Goal: Task Accomplishment & Management: Use online tool/utility

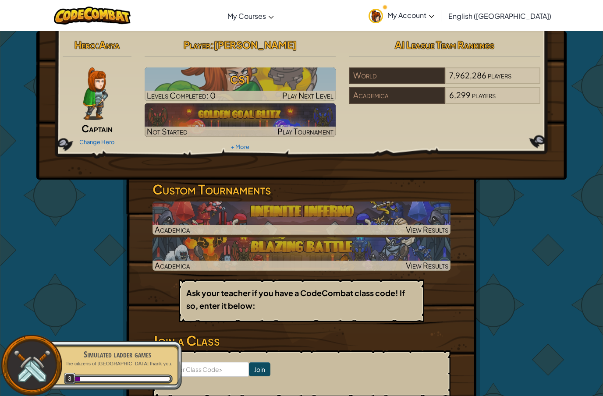
click at [526, 164] on div "Hero : Anya Captain Change Hero Player : [PERSON_NAME] CS1 Levels Completed: 0 …" at bounding box center [301, 105] width 531 height 149
click at [83, 346] on div "Simulated ladder games The citizens of [GEOGRAPHIC_DATA] thank you. 3" at bounding box center [113, 365] width 138 height 49
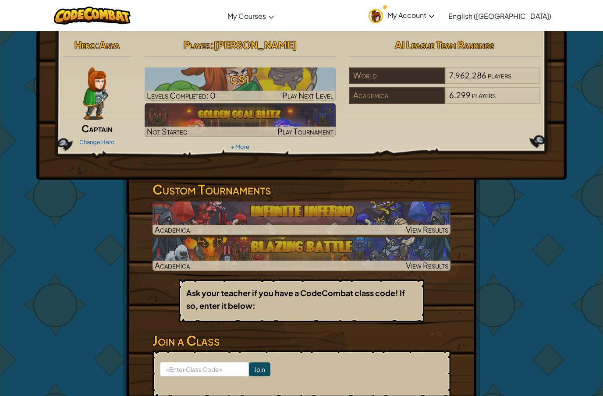
click at [202, 83] on h3 "CS1" at bounding box center [241, 80] width 192 height 20
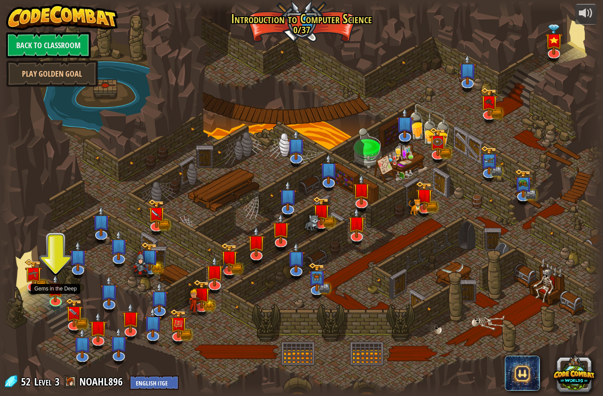
click at [64, 293] on img at bounding box center [55, 289] width 16 height 28
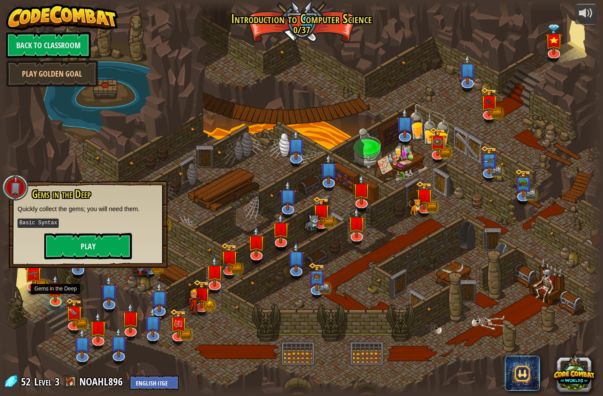
click at [92, 243] on button "Play" at bounding box center [88, 246] width 88 height 26
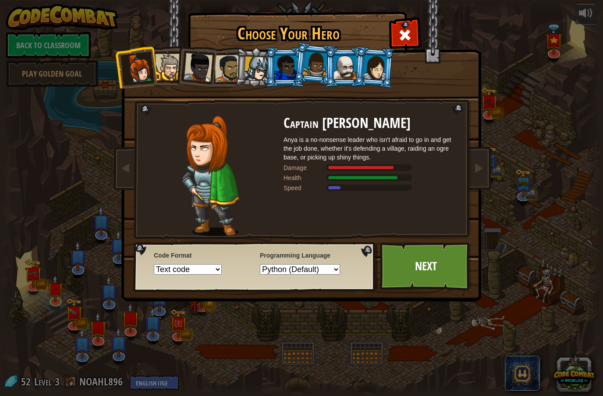
click at [440, 276] on link "Next" at bounding box center [426, 267] width 92 height 48
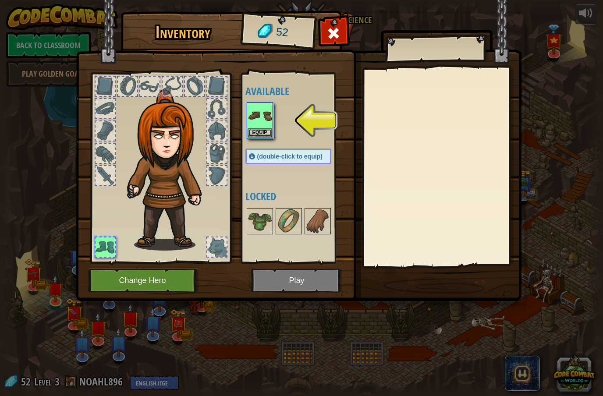
click at [131, 289] on button "Change Hero" at bounding box center [143, 281] width 111 height 24
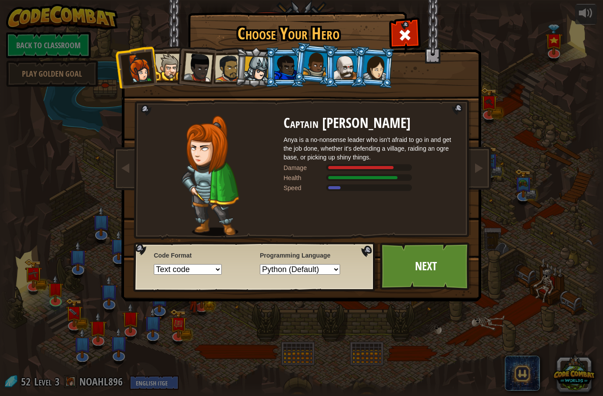
click at [432, 268] on link "Next" at bounding box center [426, 267] width 92 height 48
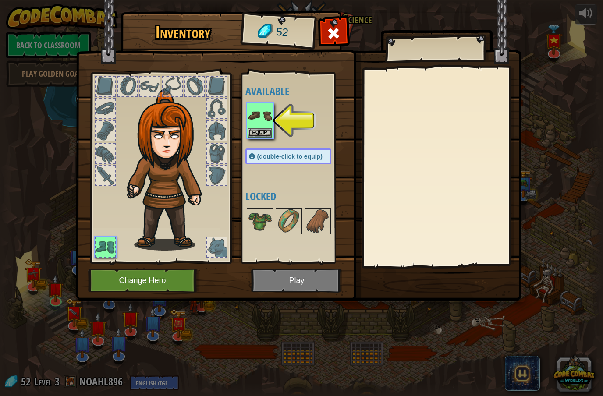
click at [255, 121] on img at bounding box center [260, 115] width 25 height 25
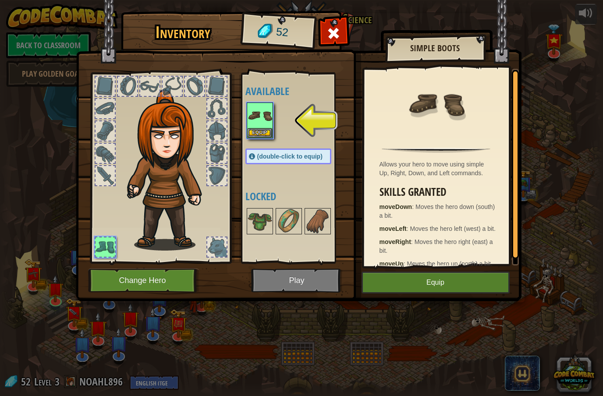
click at [464, 292] on button "Equip" at bounding box center [436, 283] width 148 height 22
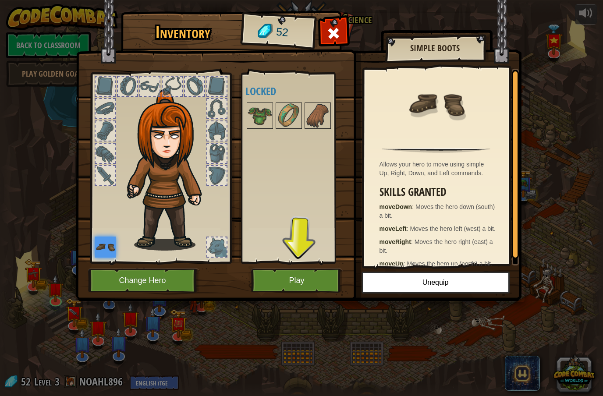
click at [260, 124] on img at bounding box center [260, 115] width 25 height 25
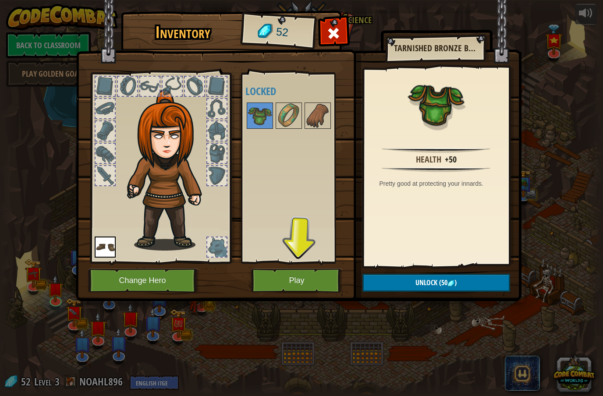
click at [264, 114] on img at bounding box center [260, 115] width 25 height 25
click at [466, 278] on button "Unlock (50 )" at bounding box center [437, 283] width 148 height 18
click at [481, 290] on button "Confirm" at bounding box center [437, 283] width 148 height 18
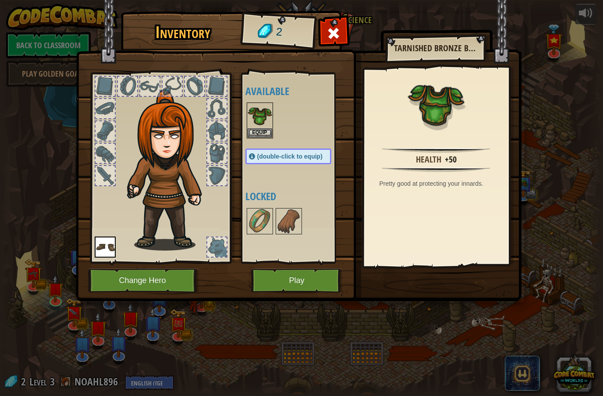
click at [254, 119] on img at bounding box center [260, 115] width 25 height 25
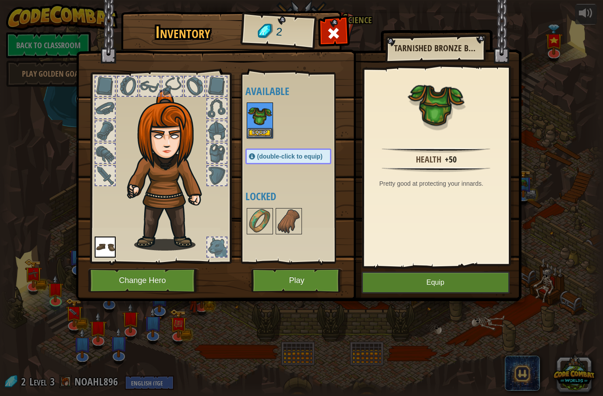
click at [472, 279] on button "Equip" at bounding box center [436, 283] width 148 height 22
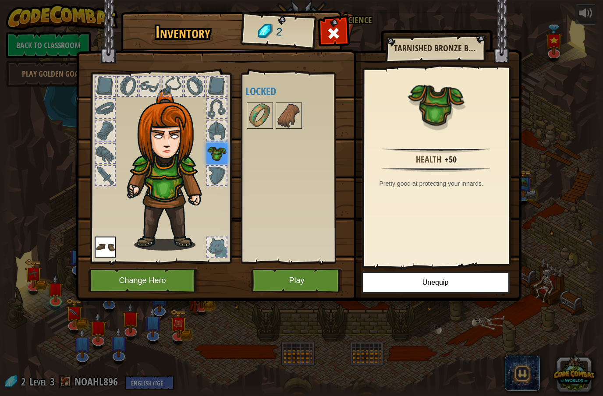
click at [256, 106] on img at bounding box center [260, 115] width 25 height 25
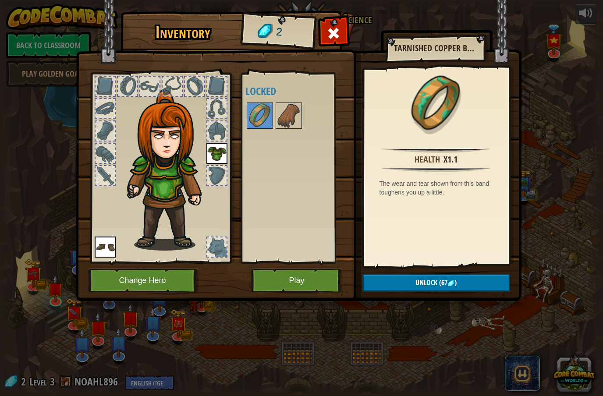
click at [599, 374] on div "Inventory 2 Available Equip Equip (double-click to equip) Locked Tarnished Copp…" at bounding box center [301, 198] width 603 height 396
click at [319, 291] on button "Play" at bounding box center [297, 281] width 92 height 24
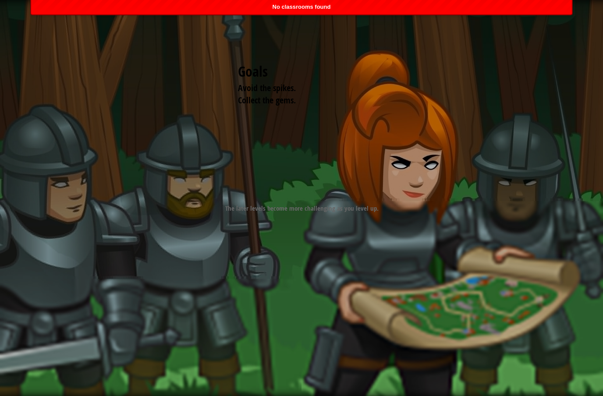
click at [547, 226] on div "Goals Avoid the spikes. Collect the gems. Start Level Error loading from server…" at bounding box center [301, 198] width 603 height 396
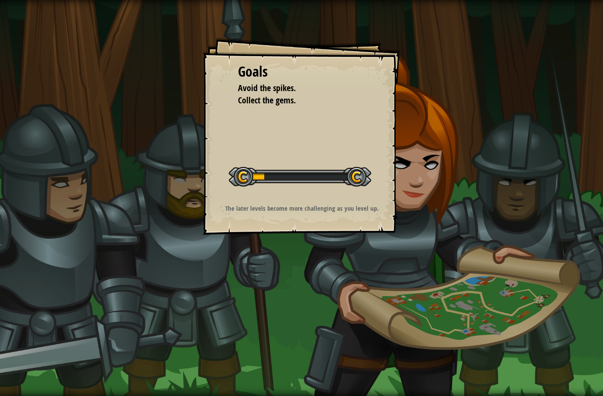
click at [256, 117] on div "Goals Avoid the spikes. Collect the gems. Start Level Error loading from server…" at bounding box center [301, 136] width 197 height 197
click at [233, 171] on div at bounding box center [300, 177] width 143 height 20
click at [567, 222] on div "Goals Avoid the spikes. Collect the gems. Start Level Error loading from server…" at bounding box center [301, 198] width 603 height 396
click at [360, 170] on div at bounding box center [300, 177] width 143 height 20
click at [361, 168] on div at bounding box center [300, 177] width 143 height 20
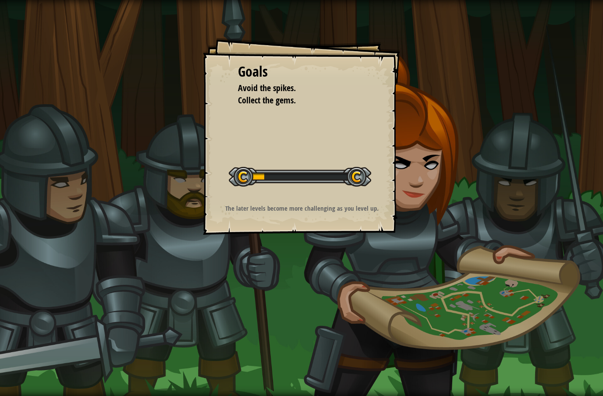
click at [539, 195] on div "Goals Avoid the spikes. Collect the gems. Start Level Error loading from server…" at bounding box center [301, 198] width 603 height 396
click at [526, 198] on div "Goals Avoid the spikes. Collect the gems. Start Level Error loading from server…" at bounding box center [301, 198] width 603 height 396
